Goal: Check status: Check status

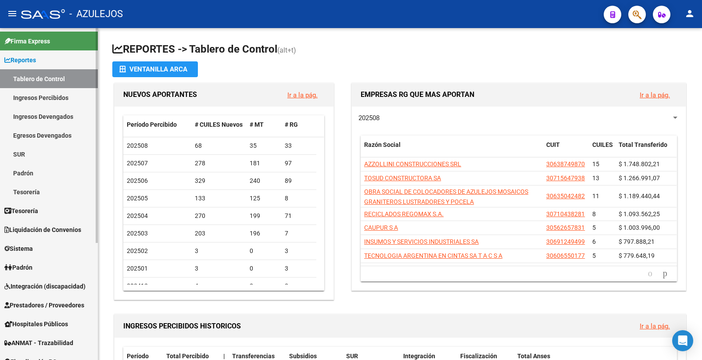
click at [32, 266] on span "Padrón" at bounding box center [18, 268] width 28 height 10
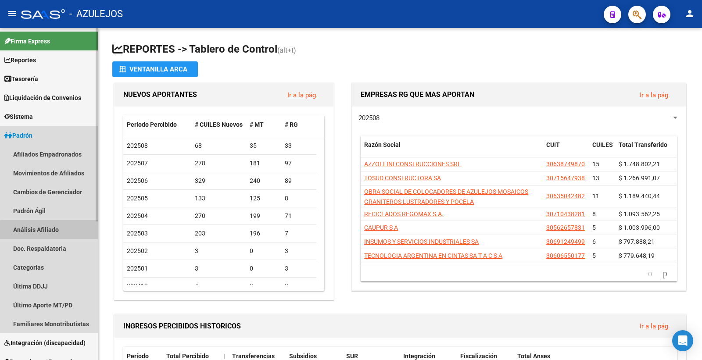
click at [60, 231] on link "Análisis Afiliado" at bounding box center [49, 229] width 98 height 19
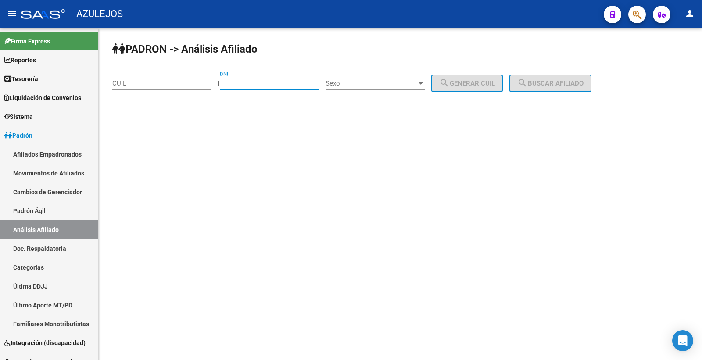
click at [247, 86] on input "DNI" at bounding box center [269, 83] width 99 height 8
type input "95549026"
click at [344, 86] on span "Sexo" at bounding box center [371, 83] width 91 height 8
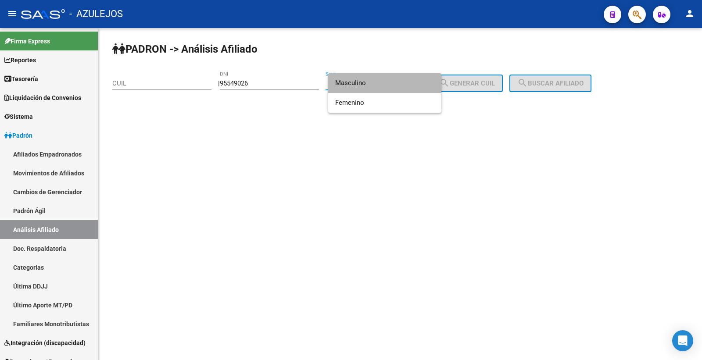
click at [346, 88] on span "Masculino" at bounding box center [384, 83] width 99 height 20
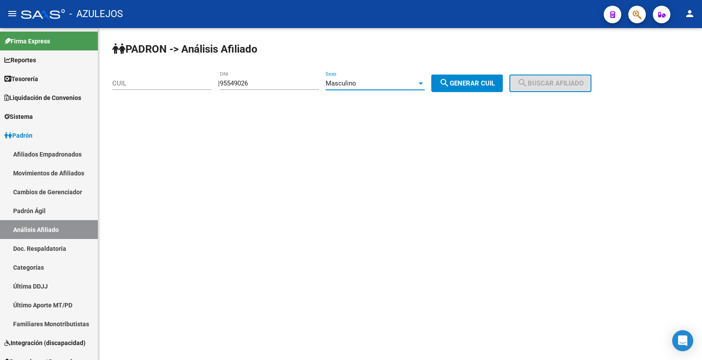
drag, startPoint x: 496, startPoint y: 86, endPoint x: 503, endPoint y: 85, distance: 7.1
click at [495, 85] on span "search Generar CUIL" at bounding box center [467, 83] width 56 height 8
type input "20-95549026-7"
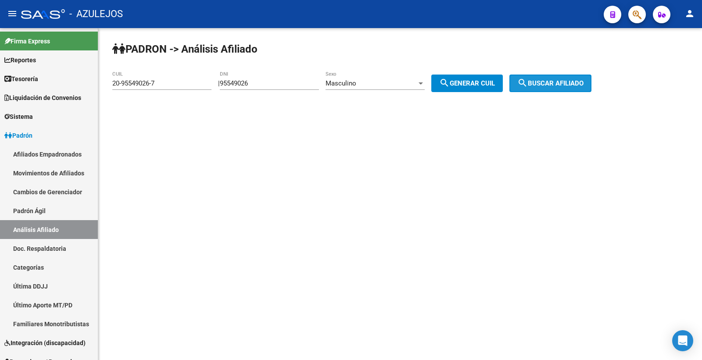
click at [556, 85] on span "search Buscar afiliado" at bounding box center [550, 83] width 66 height 8
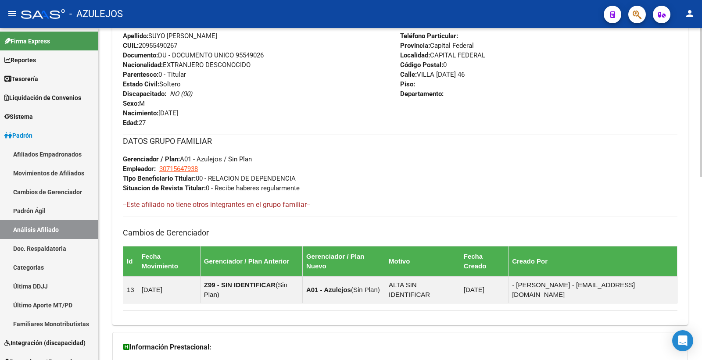
scroll to position [408, 0]
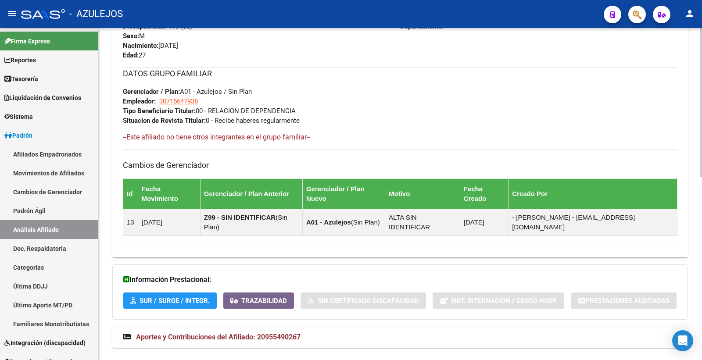
click at [301, 327] on mat-expansion-panel-header "Aportes y Contribuciones del Afiliado: 20955490267" at bounding box center [400, 337] width 576 height 21
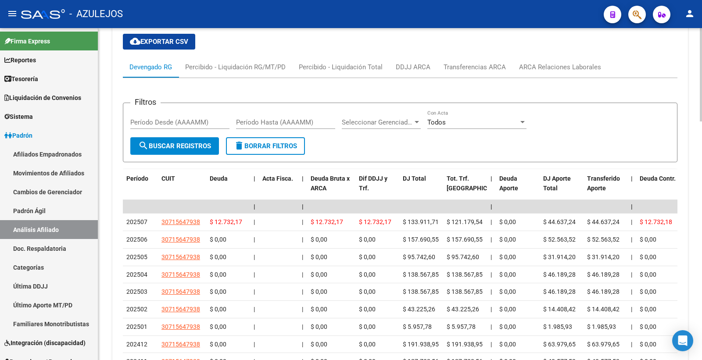
scroll to position [749, 0]
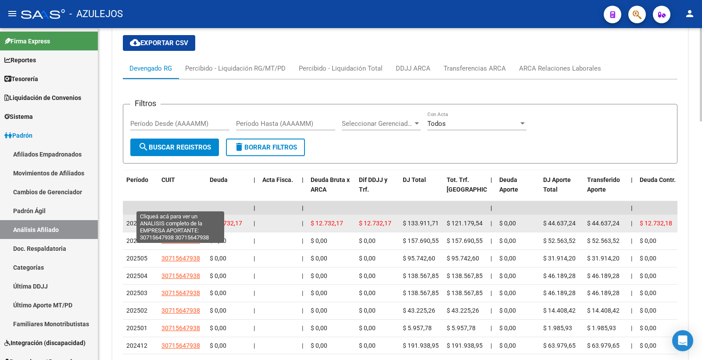
click at [170, 220] on span "30715647938" at bounding box center [180, 223] width 39 height 7
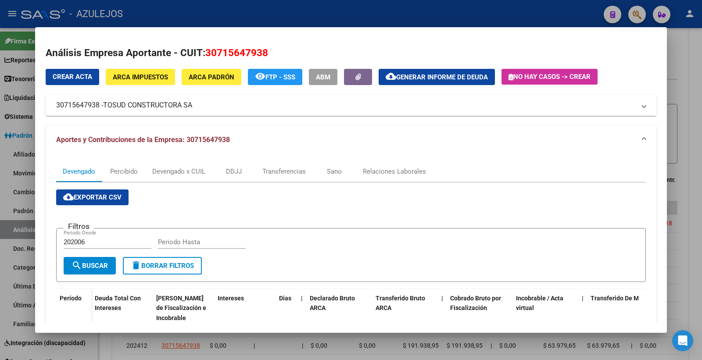
click at [333, 6] on div at bounding box center [351, 180] width 702 height 360
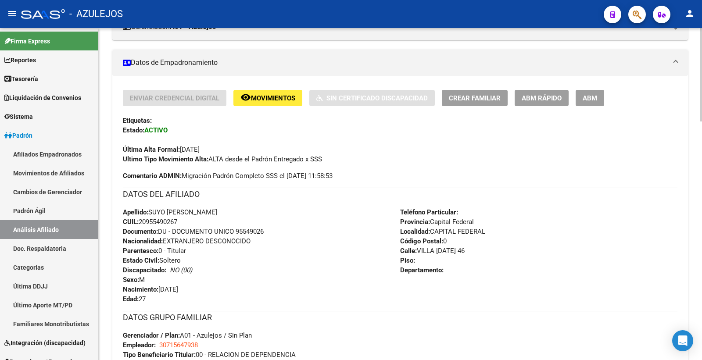
scroll to position [0, 0]
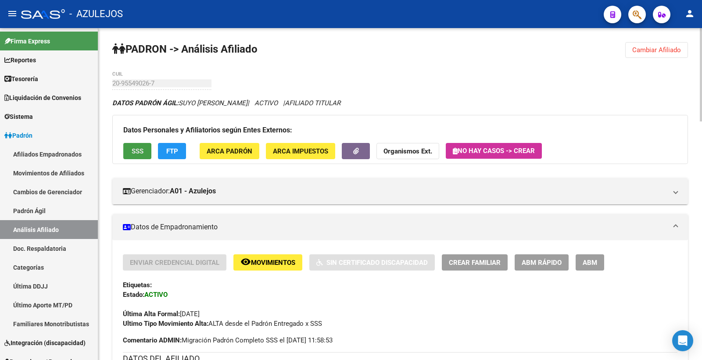
click at [134, 155] on span "SSS" at bounding box center [138, 151] width 12 height 8
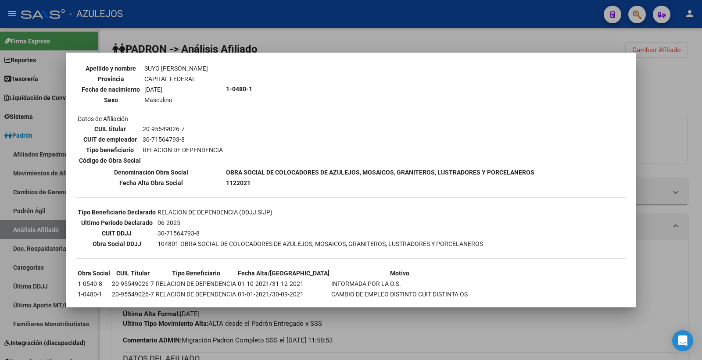
scroll to position [97, 0]
click at [354, 40] on div at bounding box center [351, 180] width 702 height 360
